Goal: Navigation & Orientation: Go to known website

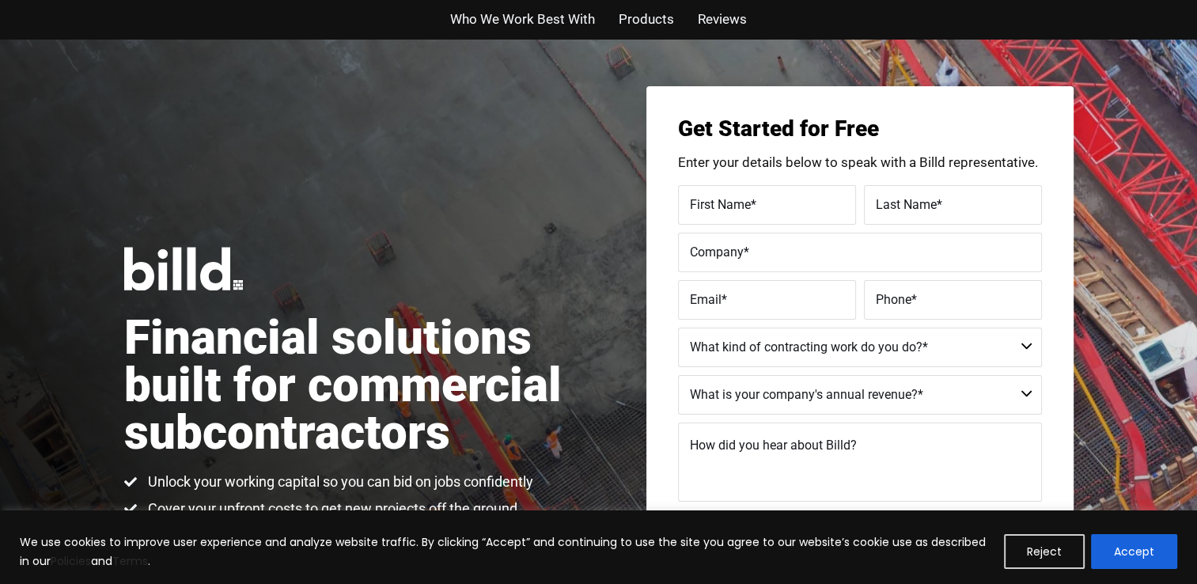
click at [89, 523] on div "We use cookies to improve user experience and analyze website traffic. By click…" at bounding box center [598, 547] width 1197 height 74
click at [88, 521] on div "We use cookies to improve user experience and analyze website traffic. By click…" at bounding box center [598, 547] width 1197 height 74
click at [88, 522] on div "We use cookies to improve user experience and analyze website traffic. By click…" at bounding box center [598, 547] width 1197 height 74
click at [87, 521] on div "We use cookies to improve user experience and analyze website traffic. By click…" at bounding box center [598, 547] width 1197 height 74
click at [87, 522] on div "We use cookies to improve user experience and analyze website traffic. By click…" at bounding box center [598, 547] width 1197 height 74
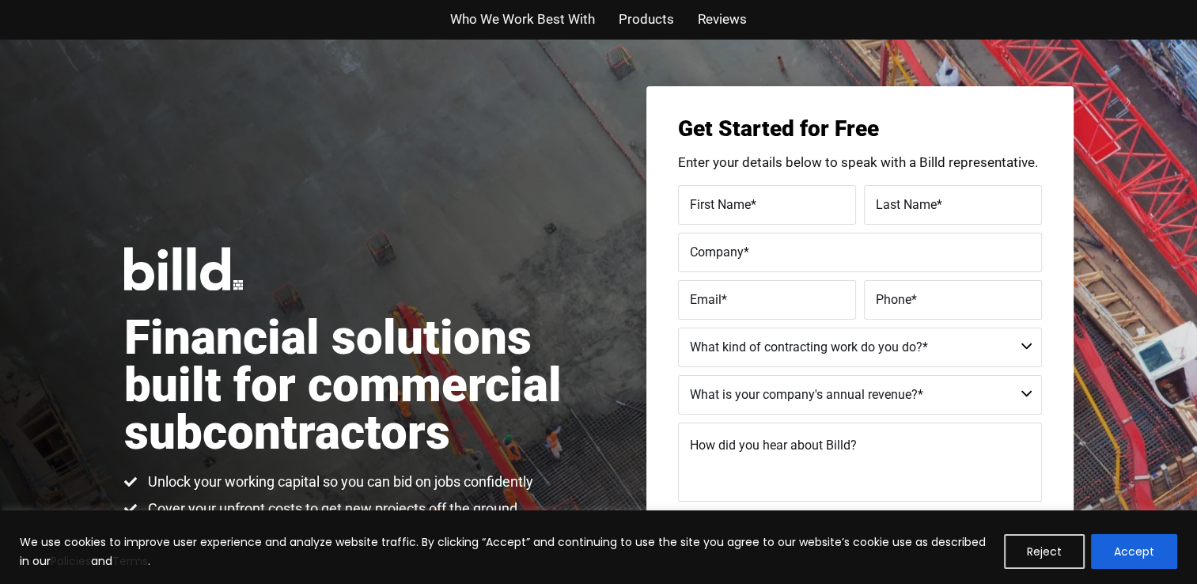
click at [88, 522] on div "We use cookies to improve user experience and analyze website traffic. By click…" at bounding box center [598, 547] width 1197 height 74
click at [89, 522] on div "We use cookies to improve user experience and analyze website traffic. By click…" at bounding box center [598, 547] width 1197 height 74
click at [89, 520] on div "We use cookies to improve user experience and analyze website traffic. By click…" at bounding box center [598, 547] width 1197 height 74
